Goal: Transaction & Acquisition: Subscribe to service/newsletter

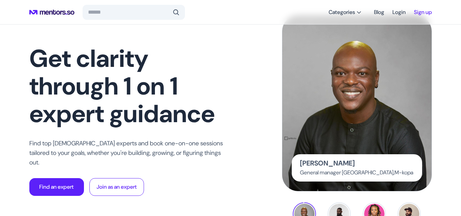
click at [417, 11] on link "Sign up" at bounding box center [423, 12] width 18 height 12
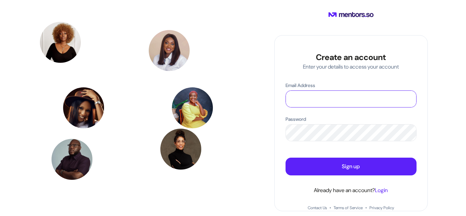
click at [312, 97] on input "Email Address" at bounding box center [351, 99] width 130 height 16
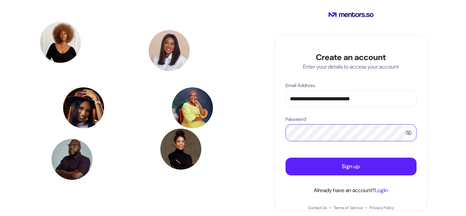
click at [286, 158] on button "Sign up" at bounding box center [351, 167] width 131 height 18
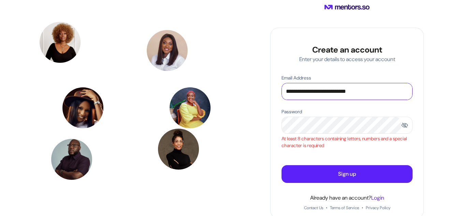
drag, startPoint x: 323, startPoint y: 113, endPoint x: 248, endPoint y: 130, distance: 77.0
click at [248, 130] on div "**********" at bounding box center [347, 108] width 228 height 216
type input "**********"
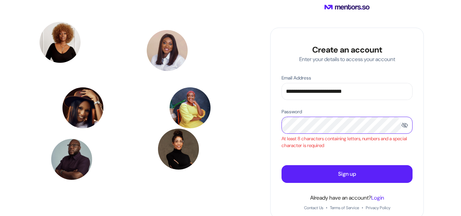
click at [255, 122] on div "**********" at bounding box center [347, 108] width 228 height 216
click at [281, 165] on button "Sign up" at bounding box center [346, 174] width 131 height 18
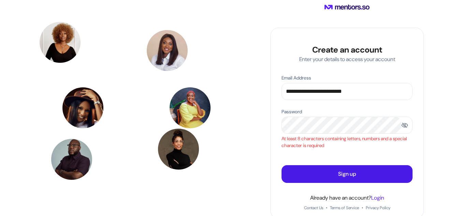
click at [360, 175] on button "Sign up" at bounding box center [346, 174] width 131 height 18
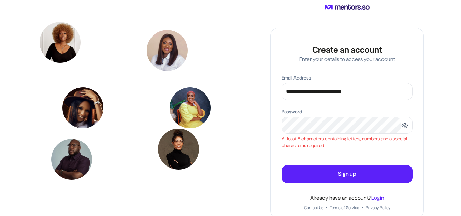
click at [405, 125] on span at bounding box center [404, 125] width 7 height 7
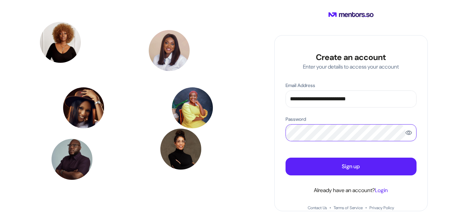
click at [286, 158] on button "Sign up" at bounding box center [351, 167] width 131 height 18
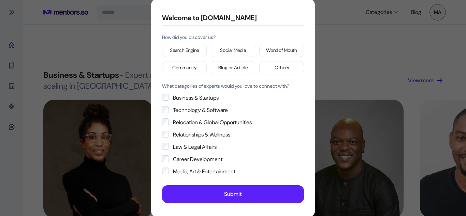
click at [170, 94] on label "Business & Startups" at bounding box center [233, 98] width 142 height 8
click at [231, 50] on p "Social Media" at bounding box center [233, 50] width 26 height 7
click at [266, 50] on p "Word of Mouth" at bounding box center [281, 50] width 31 height 7
click at [230, 47] on p "Social Media" at bounding box center [233, 50] width 26 height 7
click at [229, 68] on p "Blog or Article" at bounding box center [232, 67] width 29 height 7
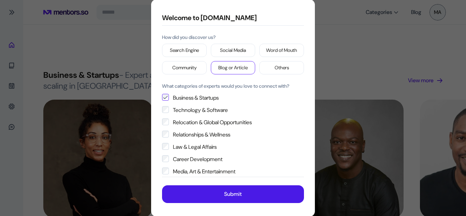
click at [210, 193] on button "Submit" at bounding box center [233, 194] width 142 height 18
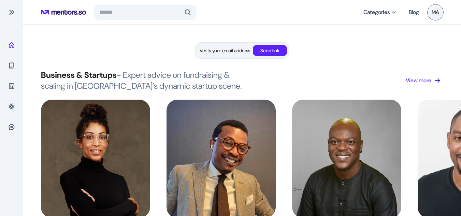
click at [117, 4] on nav "Categories Blog MA" at bounding box center [242, 12] width 403 height 19
click at [116, 12] on input "search" at bounding box center [141, 12] width 82 height 7
type input "**********"
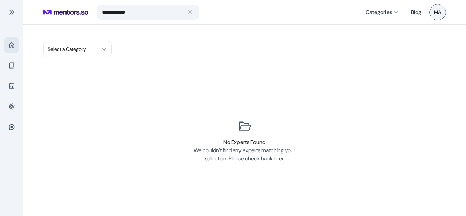
click at [12, 43] on span at bounding box center [11, 45] width 7 height 7
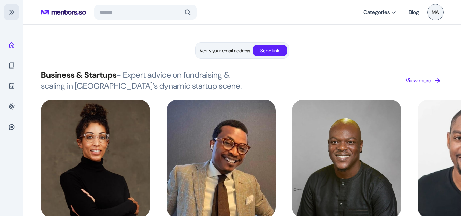
click at [5, 10] on button at bounding box center [11, 12] width 15 height 16
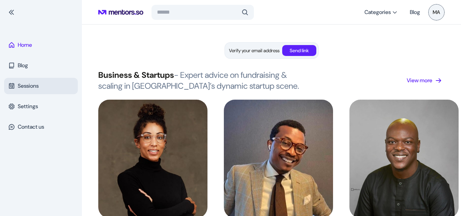
click at [45, 83] on div "Sessions" at bounding box center [41, 86] width 74 height 16
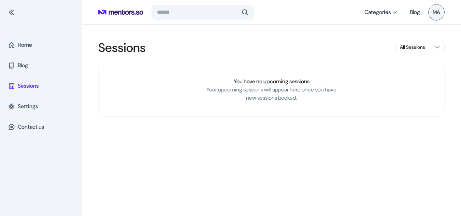
click at [167, 14] on input "search" at bounding box center [198, 12] width 82 height 7
